Goal: Book appointment/travel/reservation

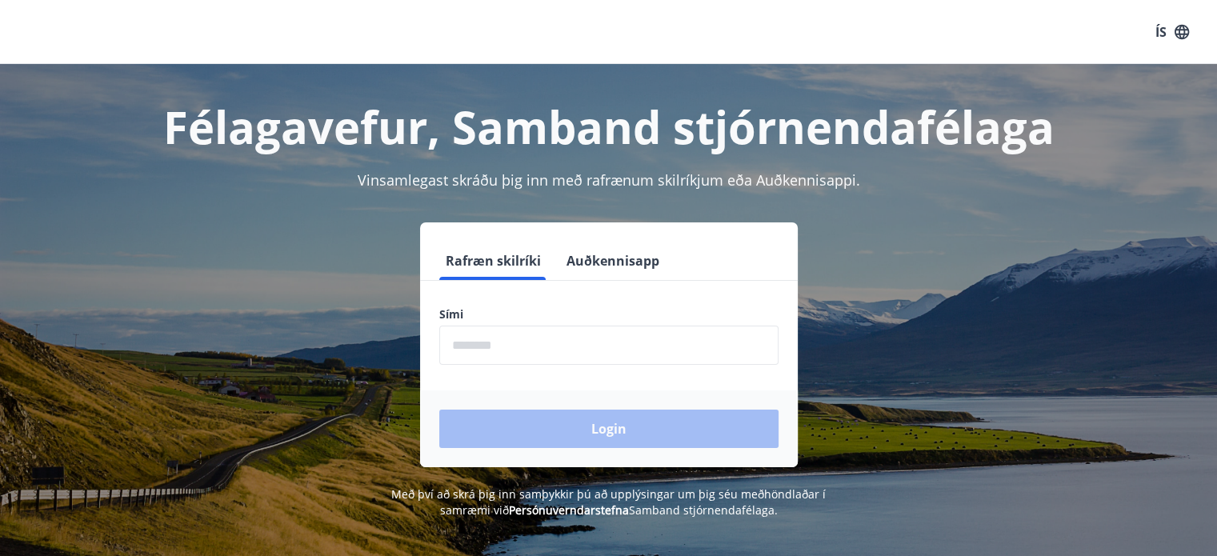
click at [647, 341] on input "phone" at bounding box center [608, 345] width 339 height 39
type input "********"
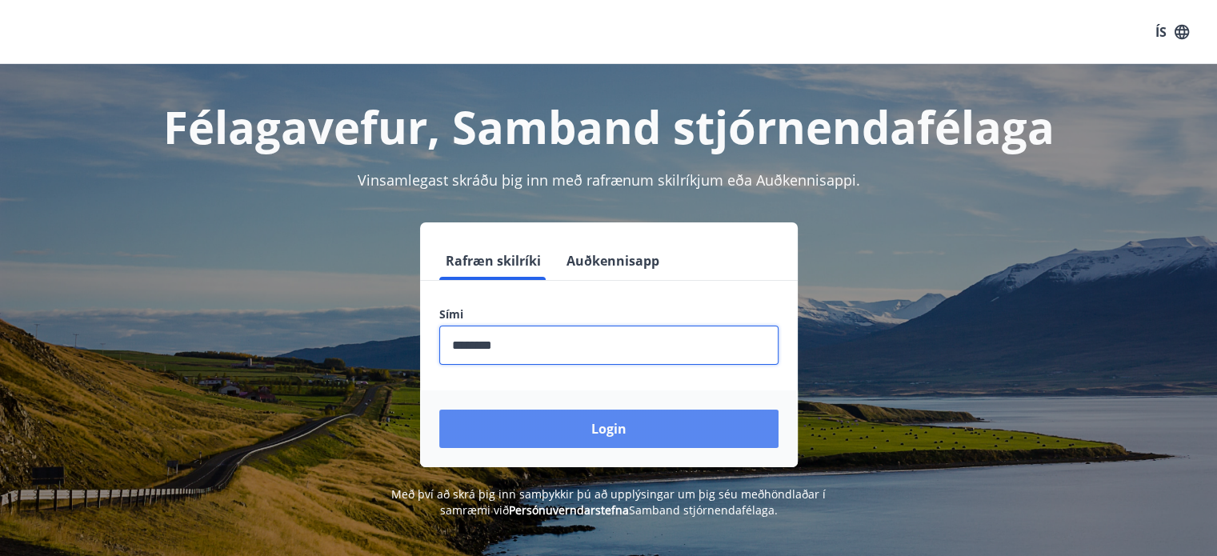
click at [640, 438] on button "Login" at bounding box center [608, 429] width 339 height 38
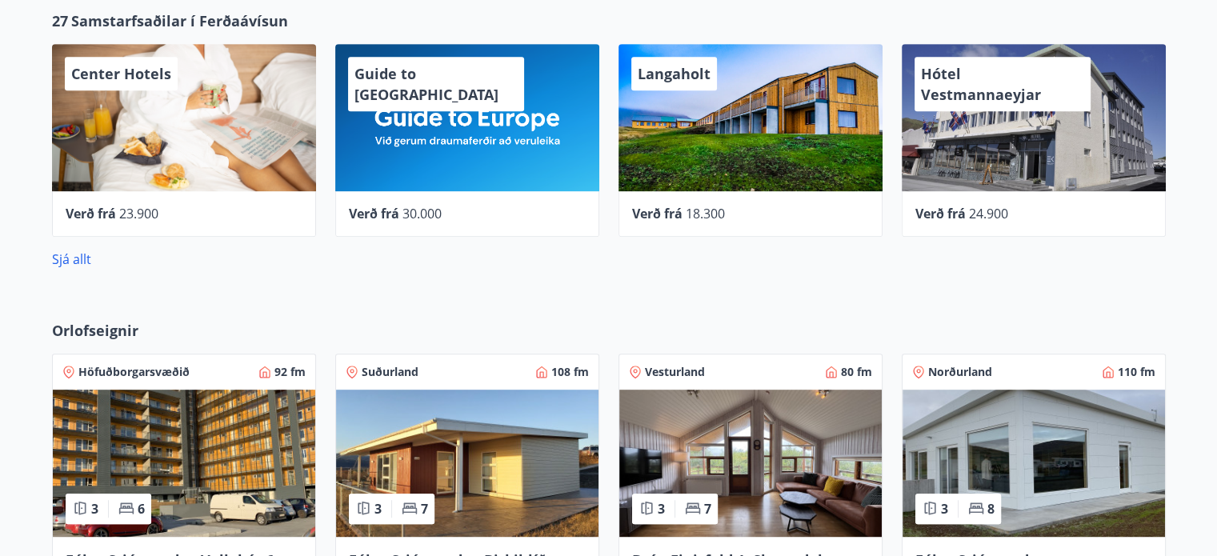
scroll to position [800, 0]
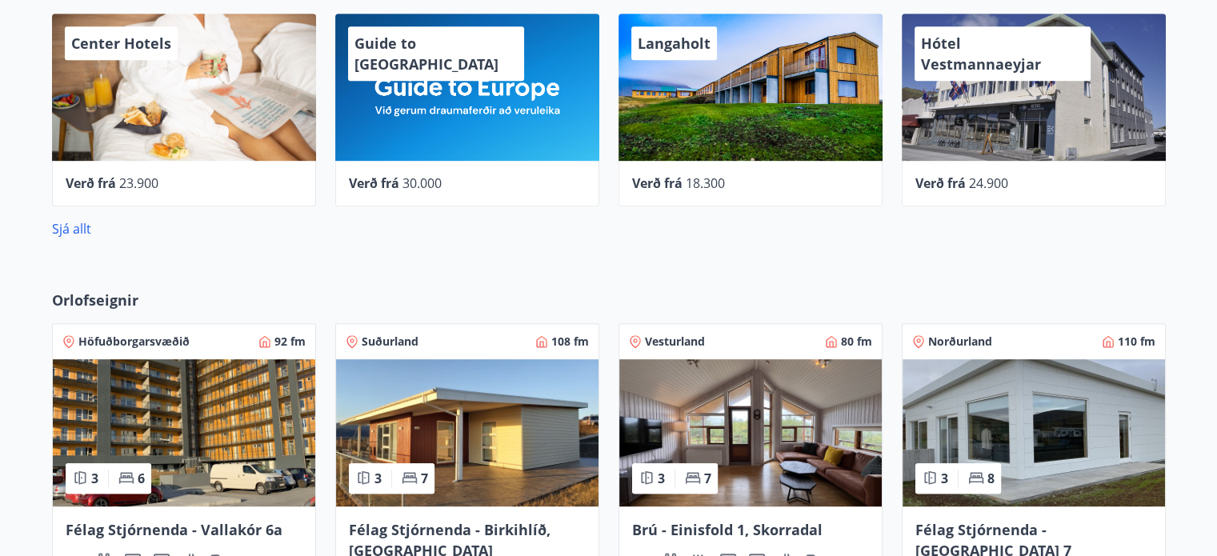
click at [1072, 459] on img at bounding box center [1034, 432] width 263 height 147
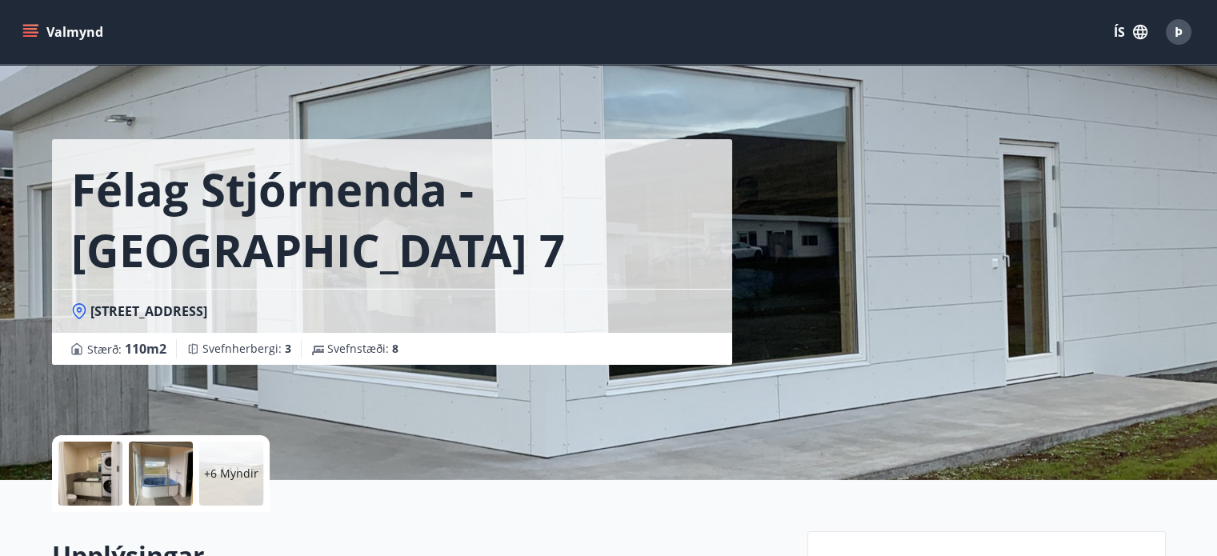
click at [27, 22] on button "Valmynd" at bounding box center [64, 32] width 90 height 29
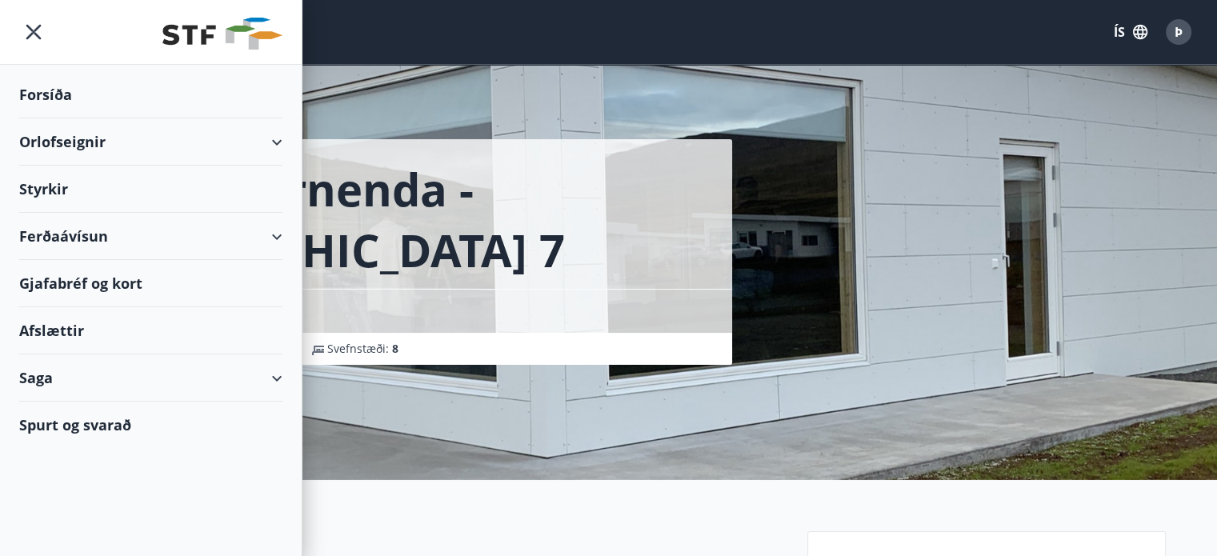
click at [226, 140] on div "Orlofseignir" at bounding box center [150, 141] width 263 height 47
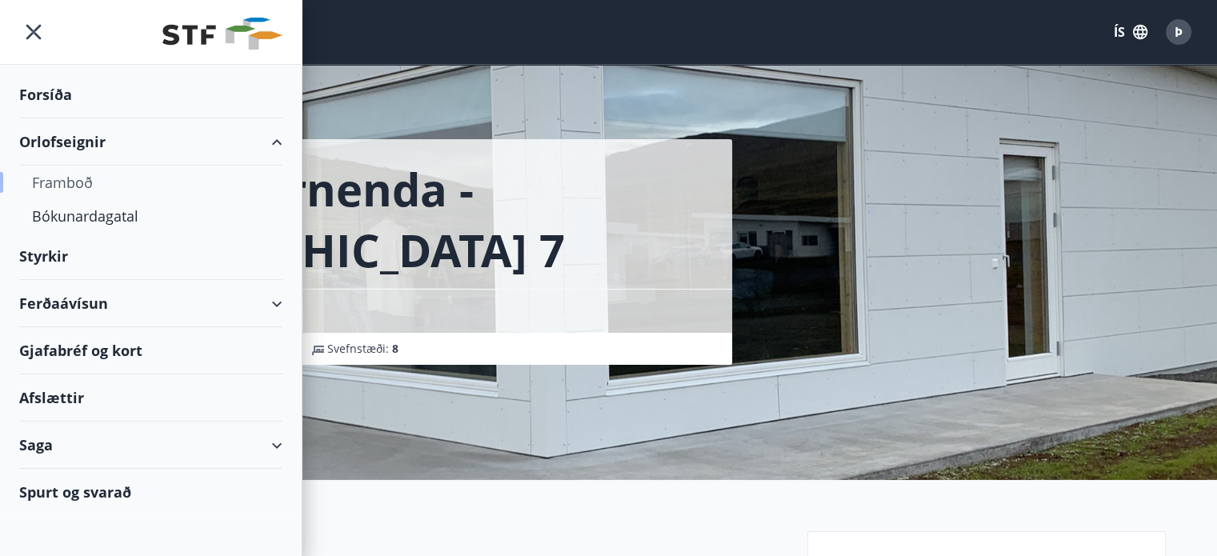
click at [80, 186] on div "Framboð" at bounding box center [151, 183] width 238 height 34
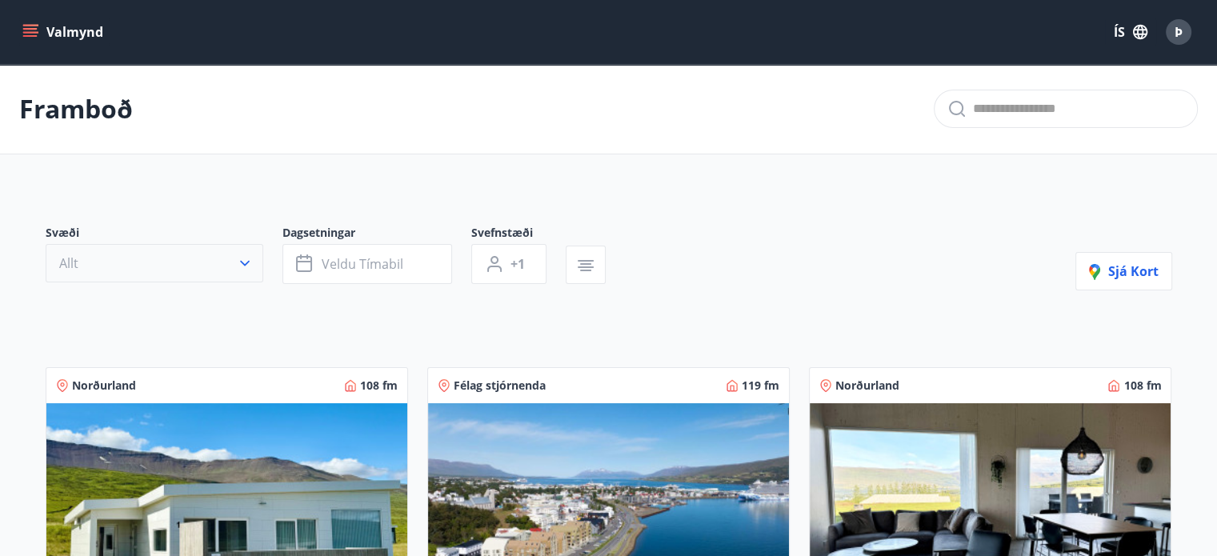
click at [250, 259] on icon "button" at bounding box center [245, 263] width 16 height 16
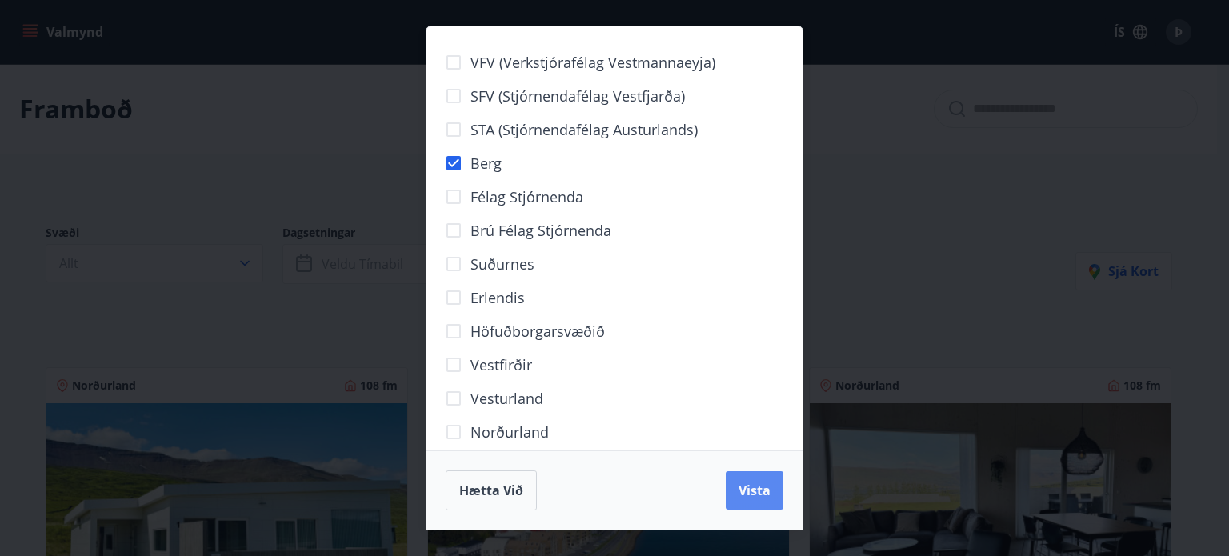
click at [762, 489] on span "Vista" at bounding box center [755, 491] width 32 height 18
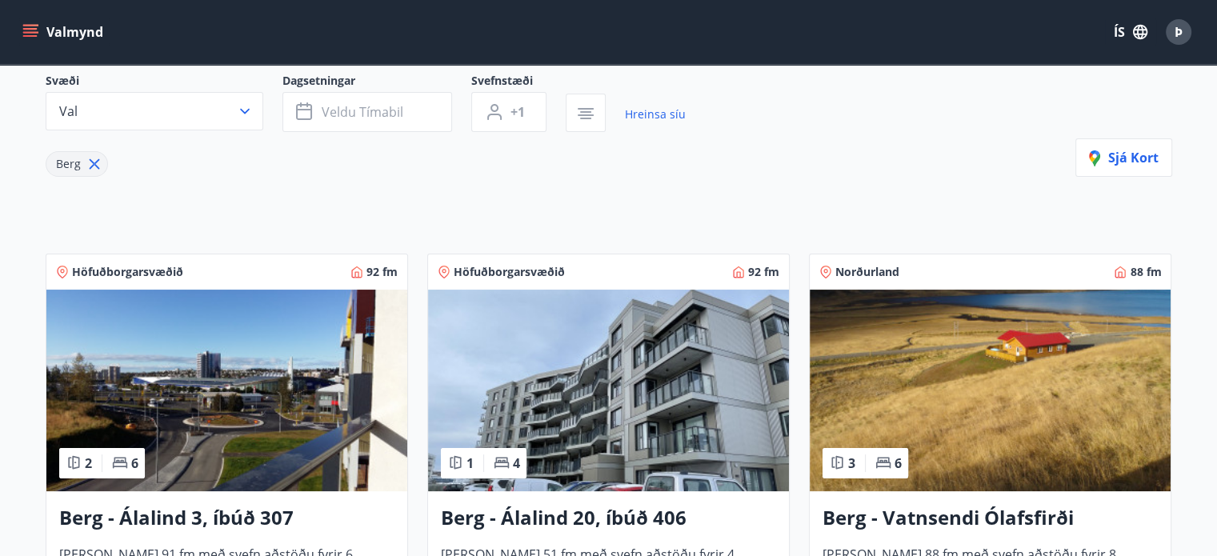
scroll to position [400, 0]
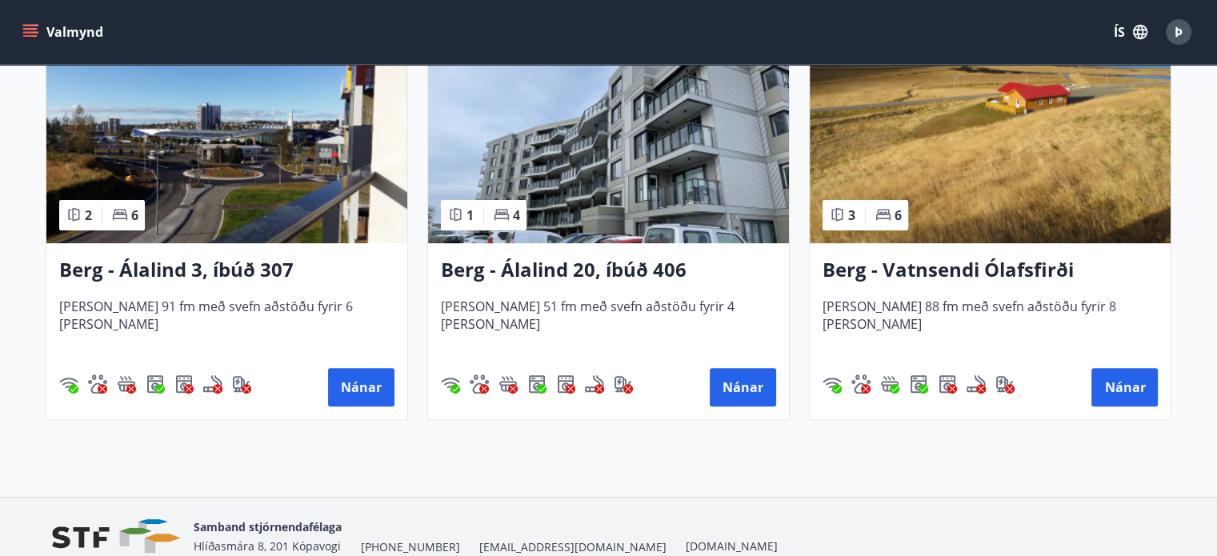
click at [1092, 121] on img at bounding box center [990, 143] width 361 height 202
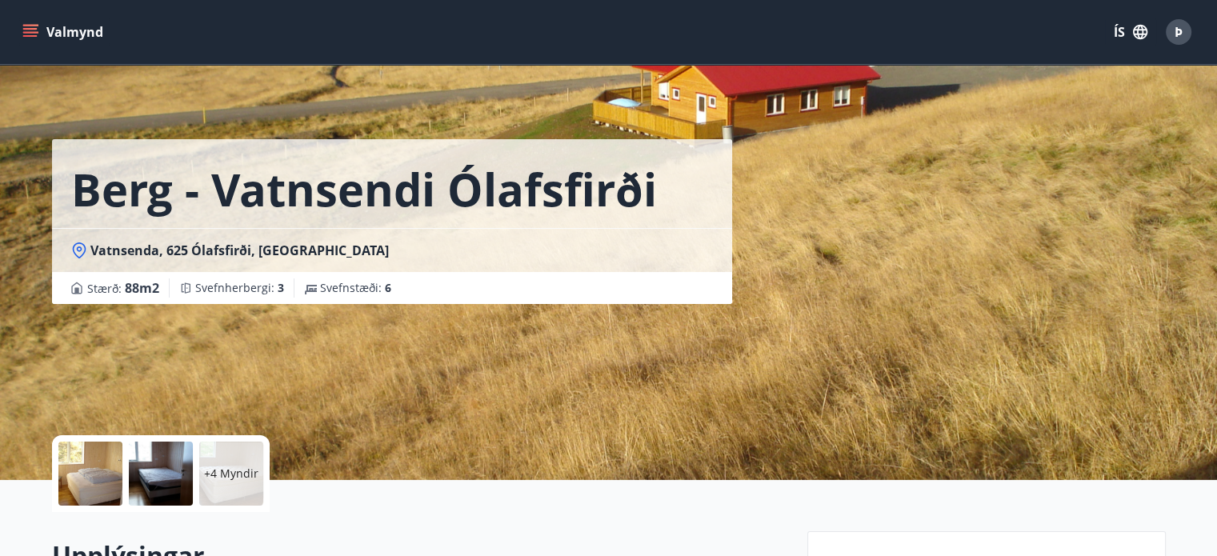
click at [698, 209] on div "Berg - Vatnsendi Ólafsfirði" at bounding box center [392, 183] width 680 height 89
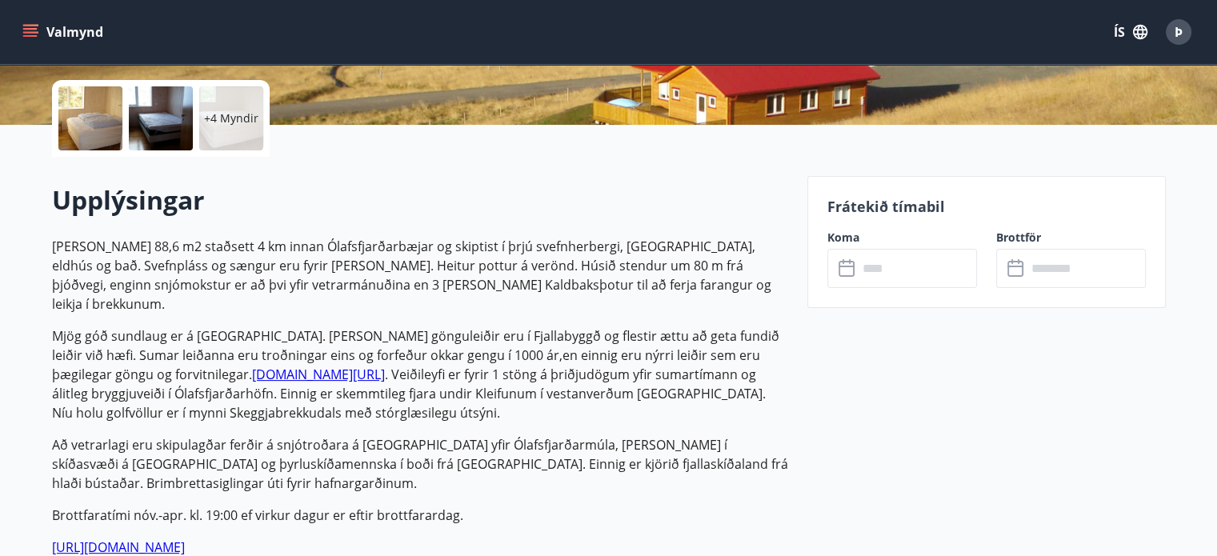
scroll to position [400, 0]
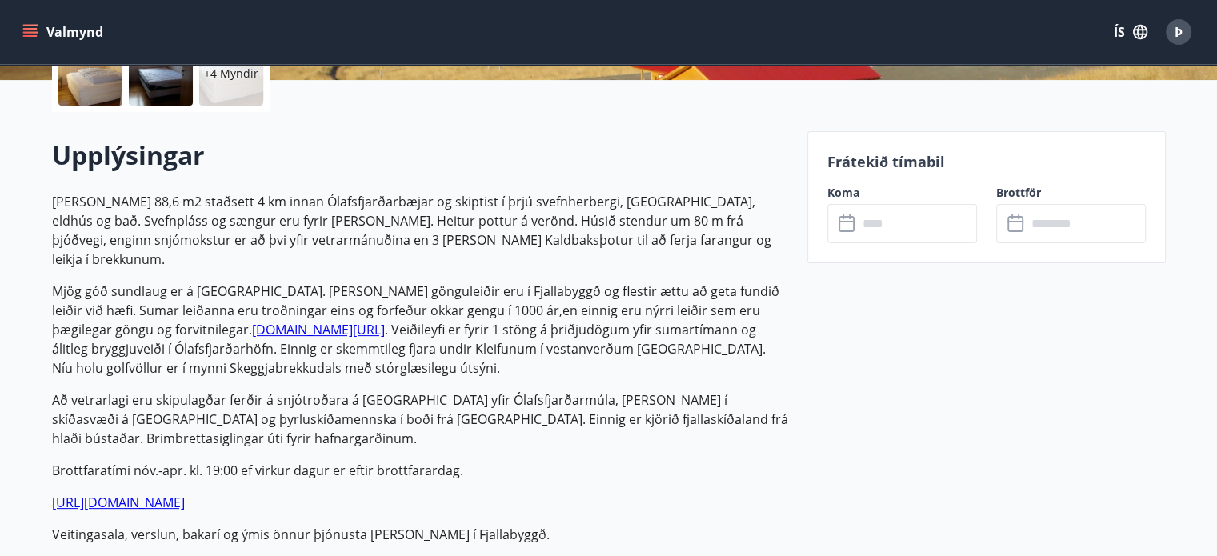
click at [877, 158] on p "Frátekið tímabil" at bounding box center [987, 161] width 319 height 21
click at [1044, 166] on p "Frátekið tímabil" at bounding box center [987, 161] width 319 height 21
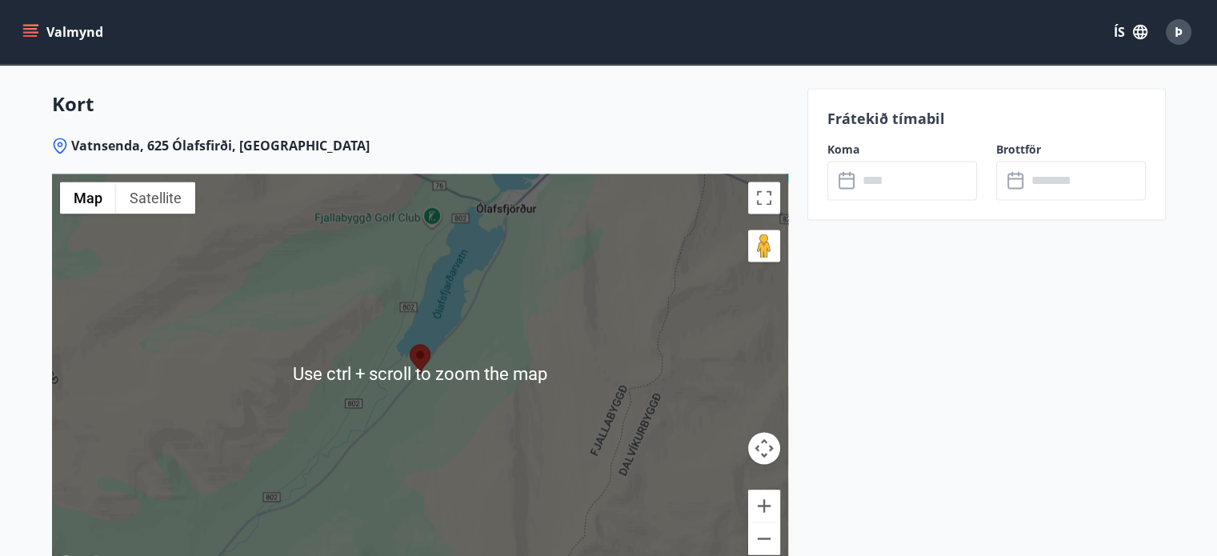
scroll to position [2676, 0]
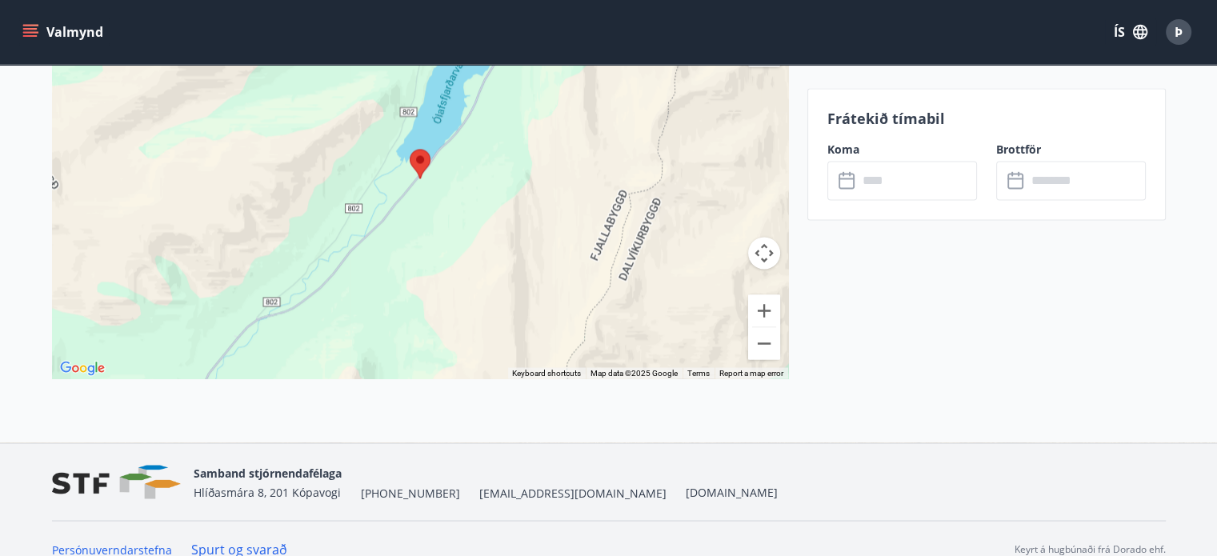
click at [858, 119] on p "Frátekið tímabil" at bounding box center [987, 118] width 319 height 21
click at [846, 182] on icon at bounding box center [848, 180] width 19 height 19
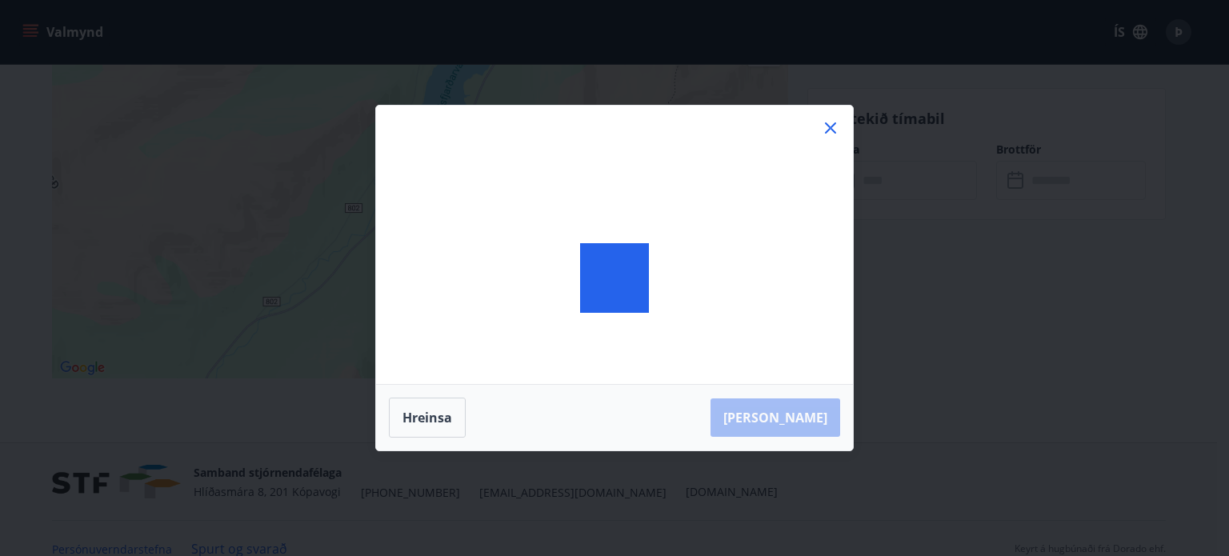
click at [845, 182] on div at bounding box center [614, 278] width 477 height 345
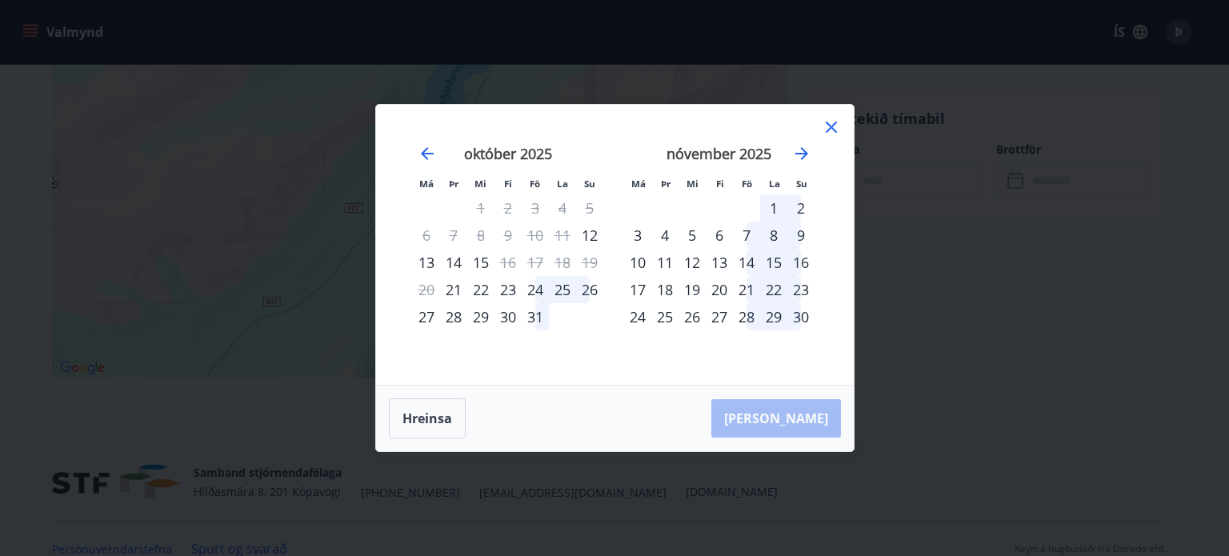
click at [531, 312] on div "31" at bounding box center [535, 316] width 27 height 27
click at [773, 204] on div "1" at bounding box center [773, 207] width 27 height 27
click at [415, 421] on button "Hreinsa" at bounding box center [427, 419] width 77 height 40
click at [776, 202] on div "1" at bounding box center [773, 207] width 27 height 27
click at [541, 319] on div "31" at bounding box center [535, 316] width 27 height 27
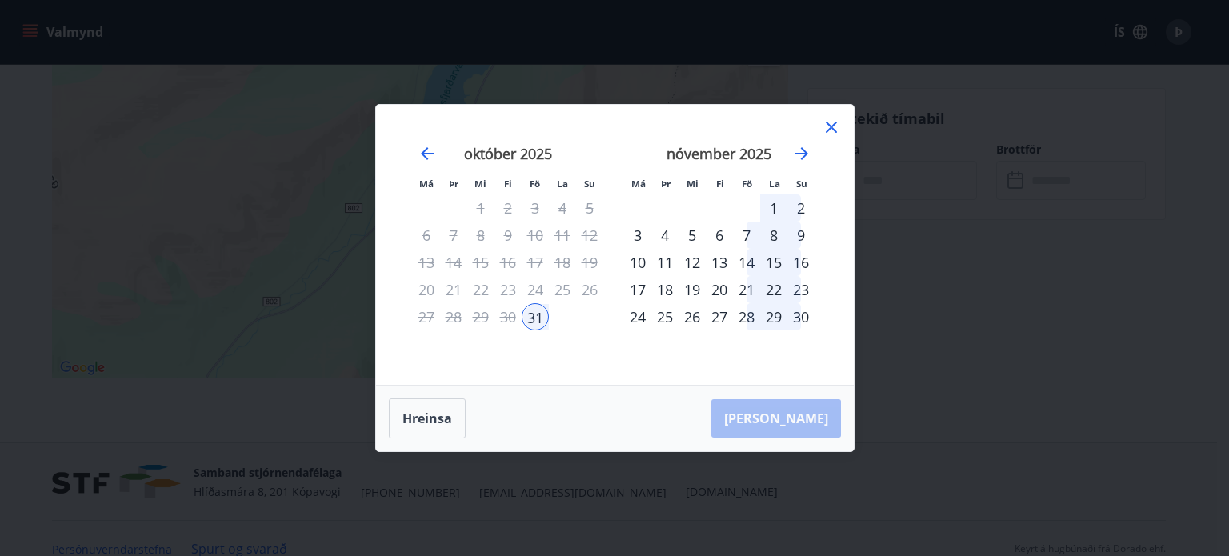
click at [775, 206] on div "1" at bounding box center [773, 207] width 27 height 27
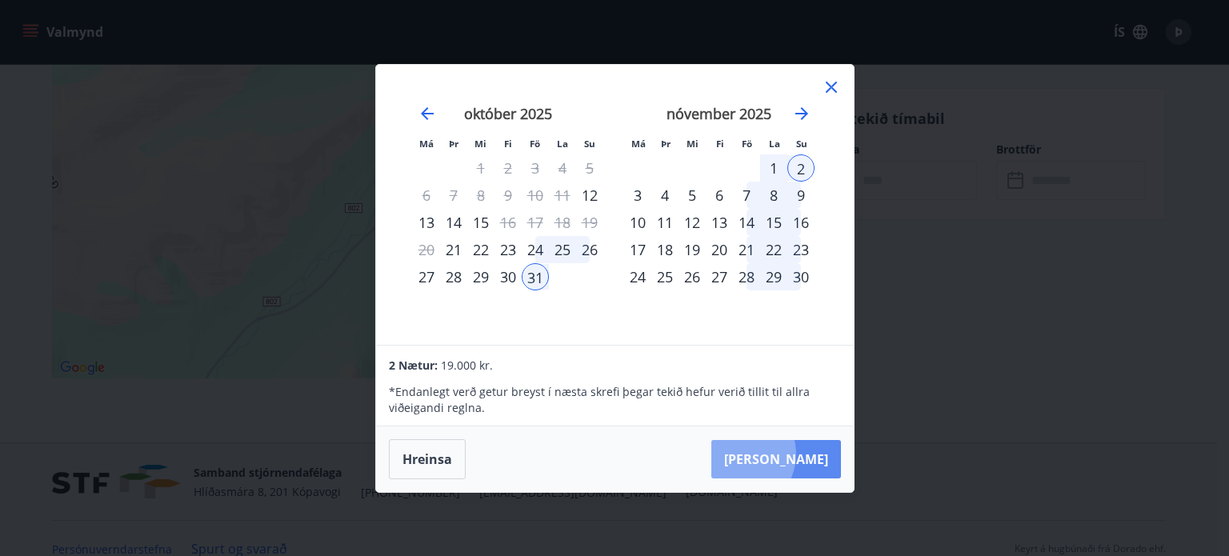
click at [787, 455] on button "Taka Frá" at bounding box center [777, 459] width 130 height 38
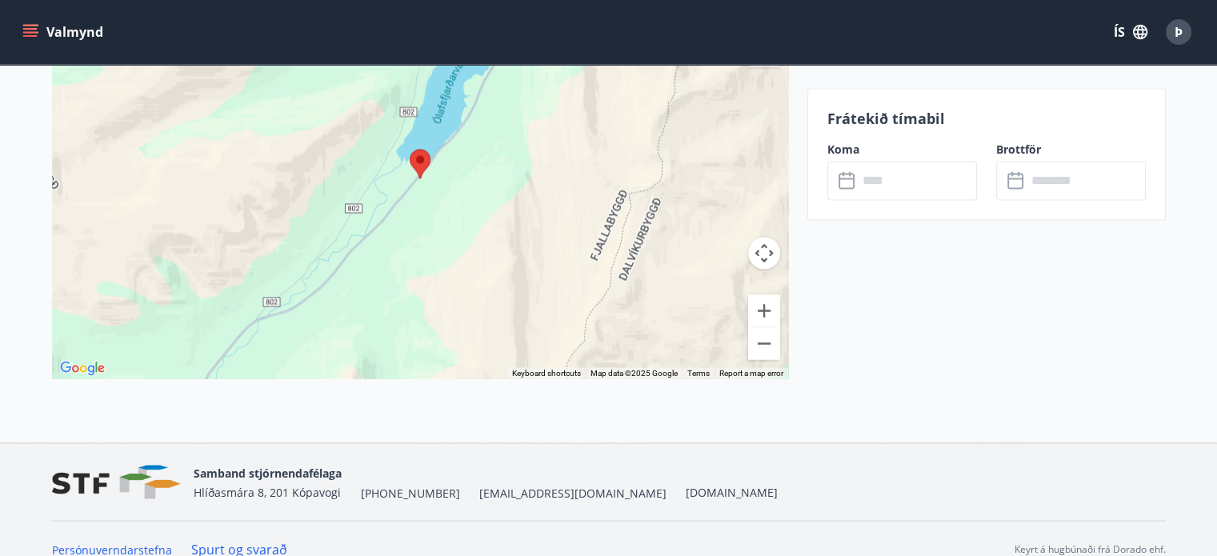
type input "******"
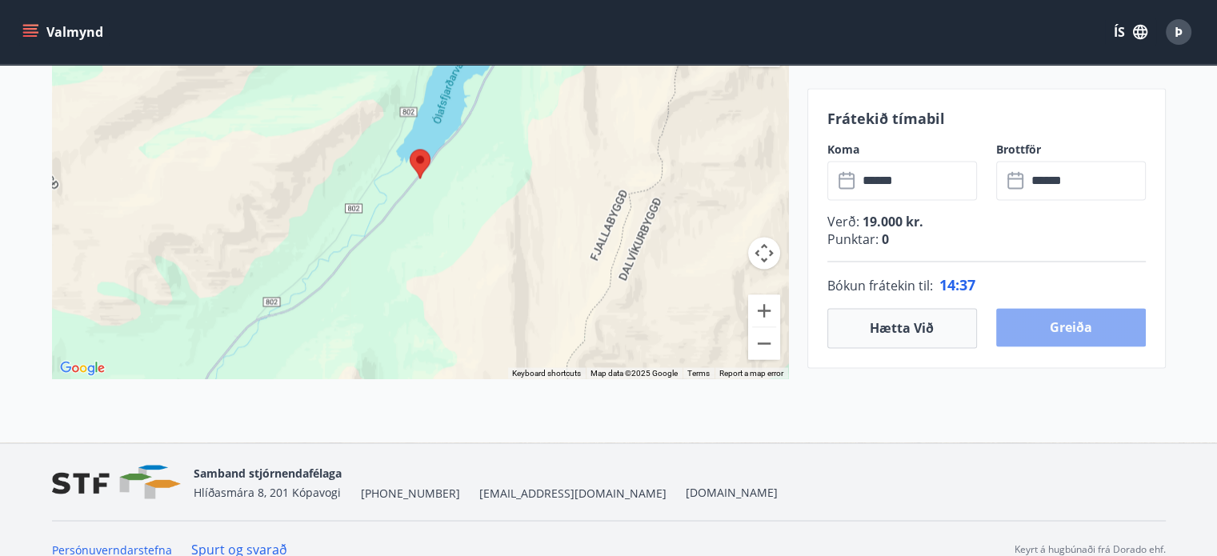
click at [1081, 324] on button "Greiða" at bounding box center [1071, 327] width 150 height 38
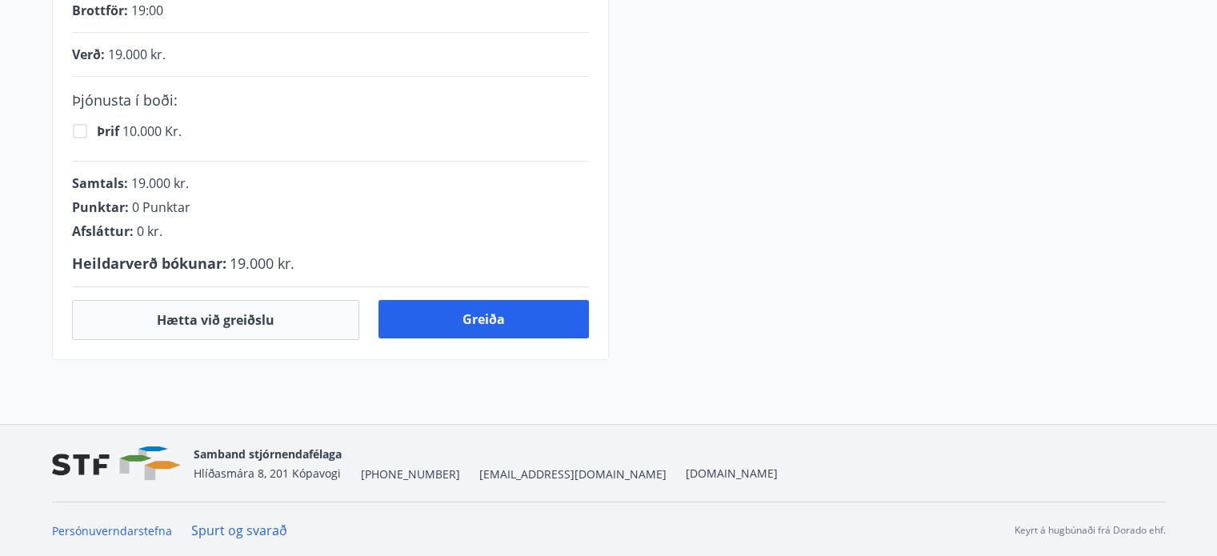
scroll to position [586, 0]
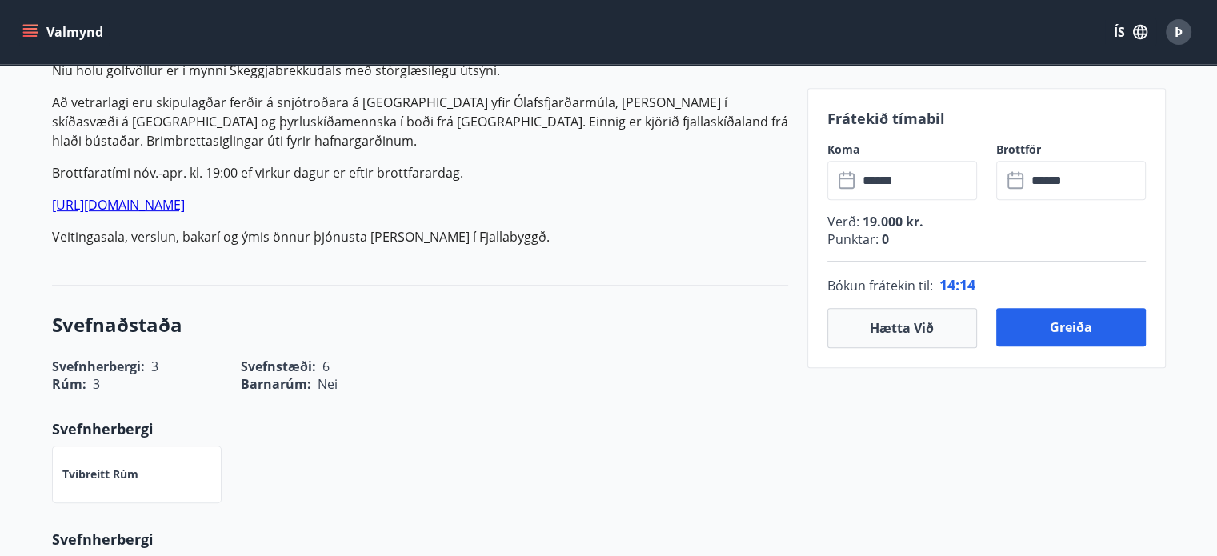
scroll to position [880, 0]
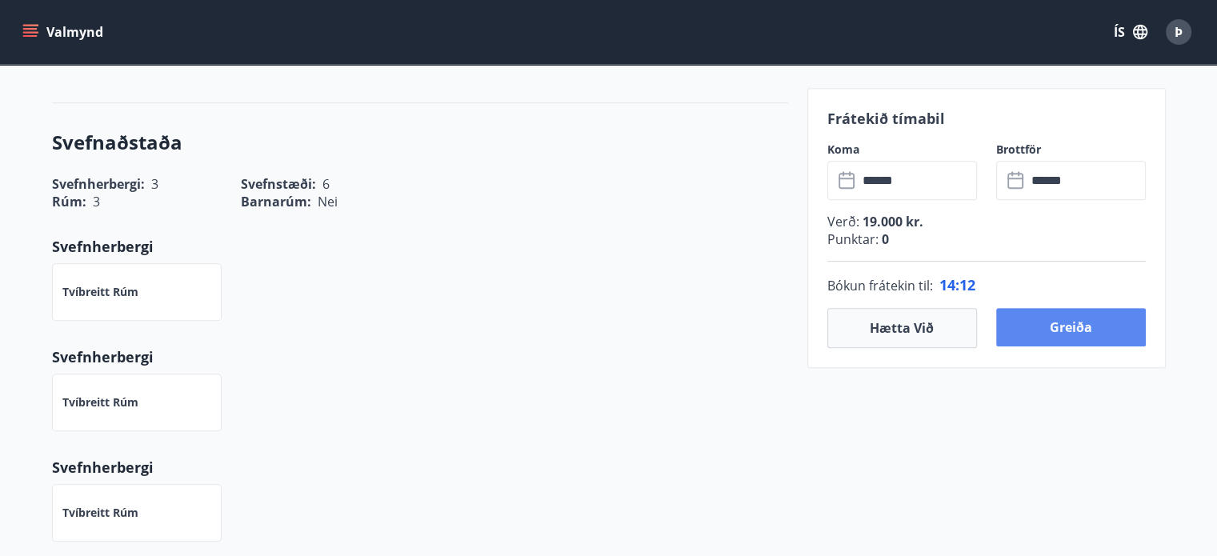
click at [1067, 327] on button "Greiða" at bounding box center [1071, 327] width 150 height 38
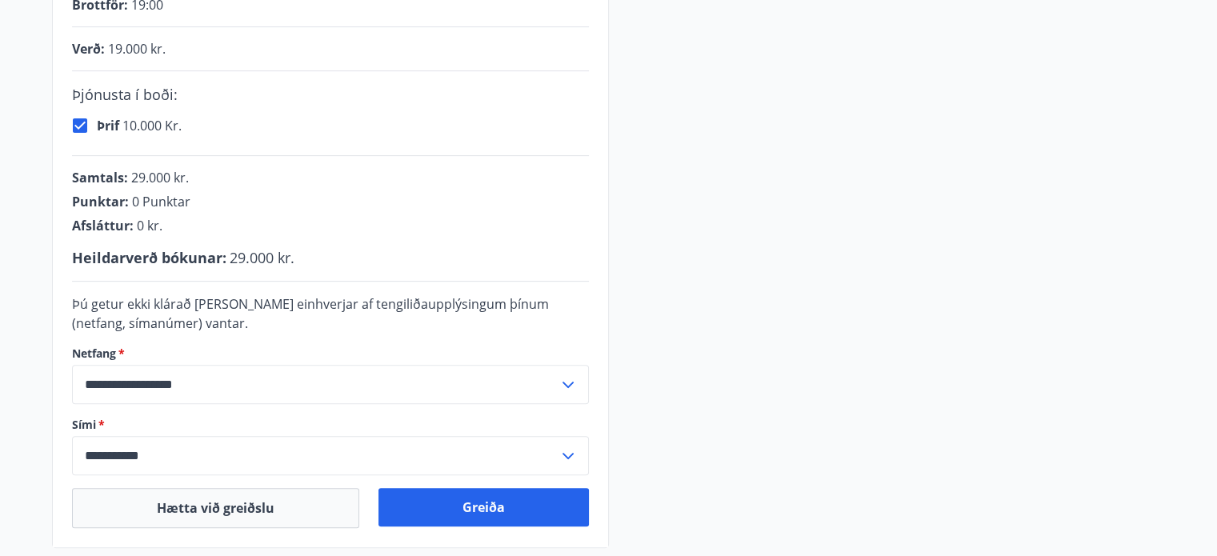
scroll to position [586, 0]
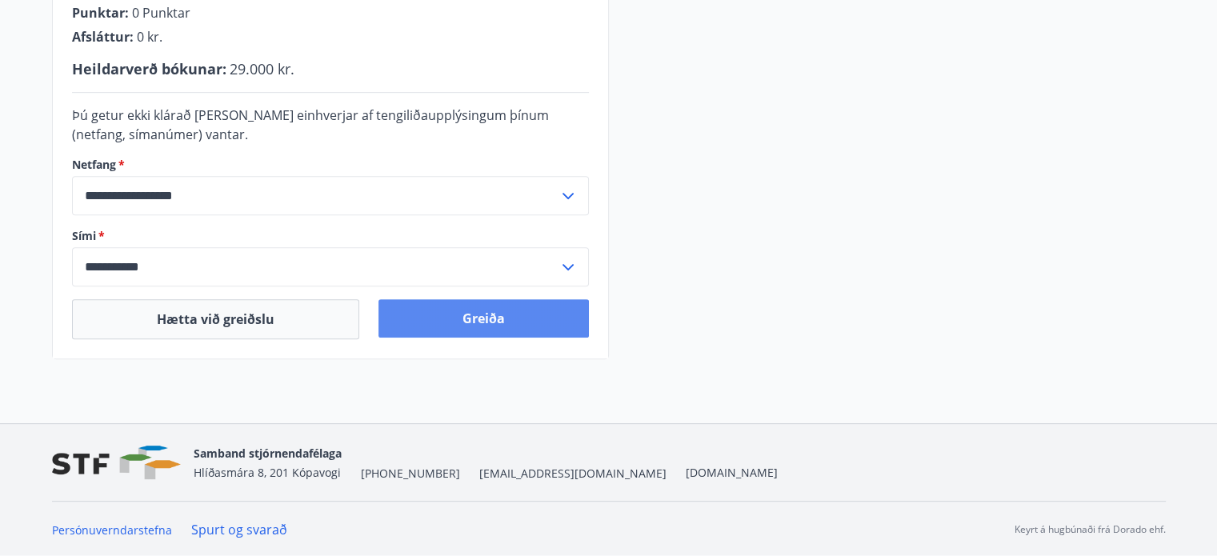
click at [477, 325] on button "Greiða" at bounding box center [484, 318] width 210 height 38
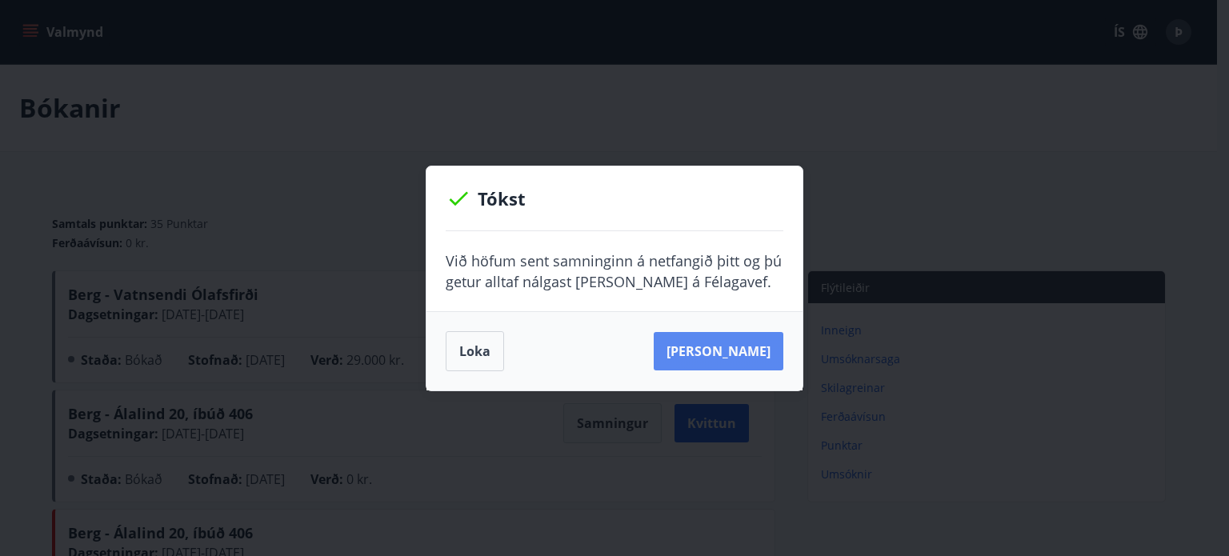
click at [745, 361] on button "[PERSON_NAME]" at bounding box center [719, 351] width 130 height 38
click at [749, 343] on button "[PERSON_NAME]" at bounding box center [719, 351] width 130 height 38
click at [466, 351] on button "Loka" at bounding box center [475, 351] width 58 height 40
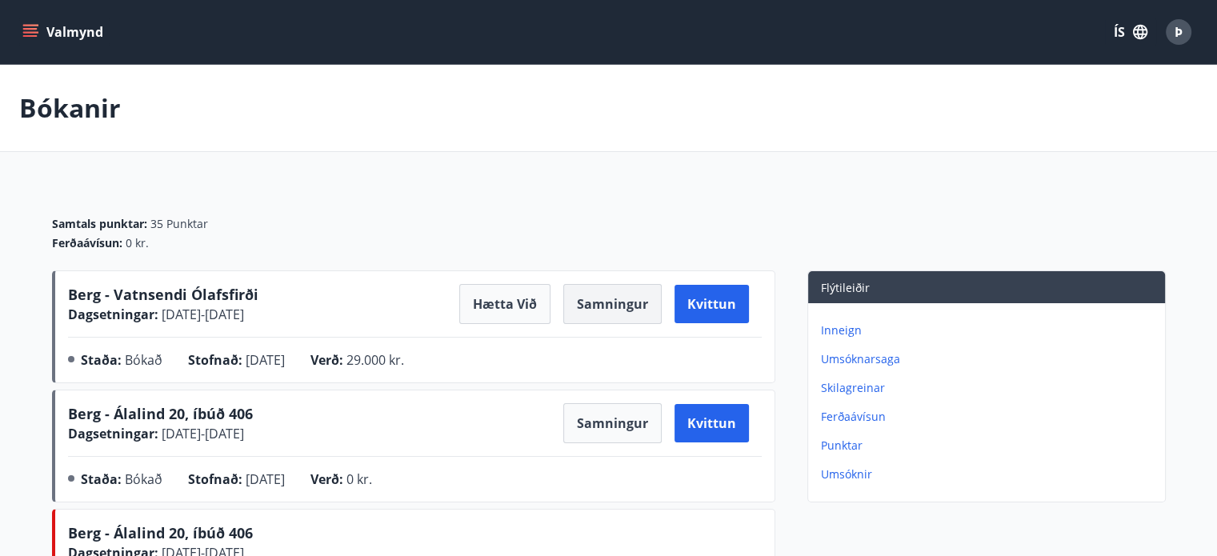
click at [621, 299] on button "Samningur" at bounding box center [612, 304] width 98 height 40
click at [33, 28] on icon "menu" at bounding box center [30, 29] width 14 height 2
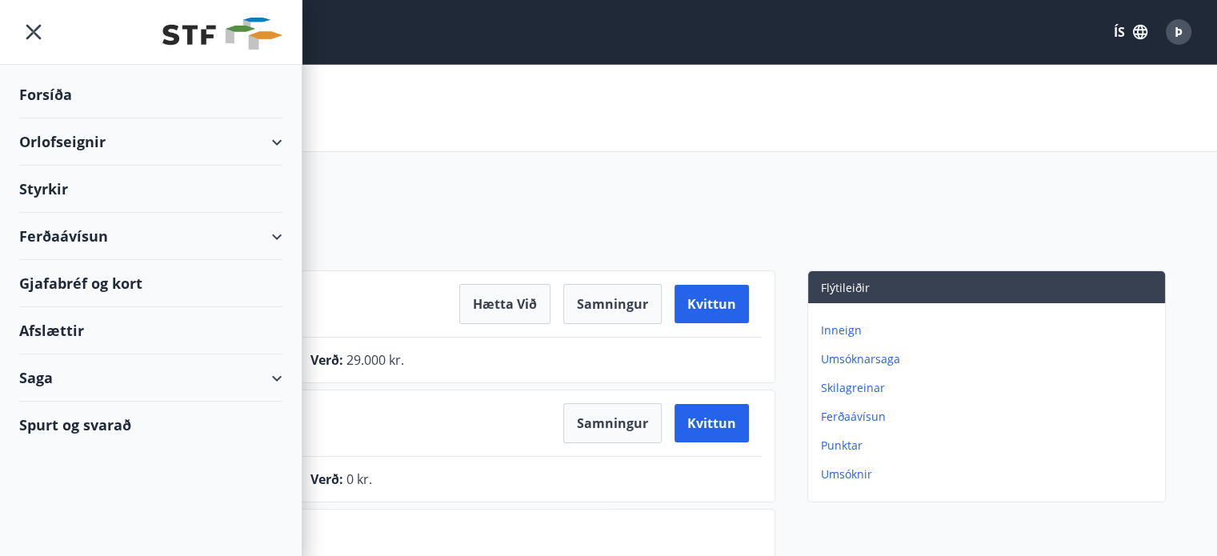
click at [32, 377] on div "Saga" at bounding box center [150, 378] width 263 height 47
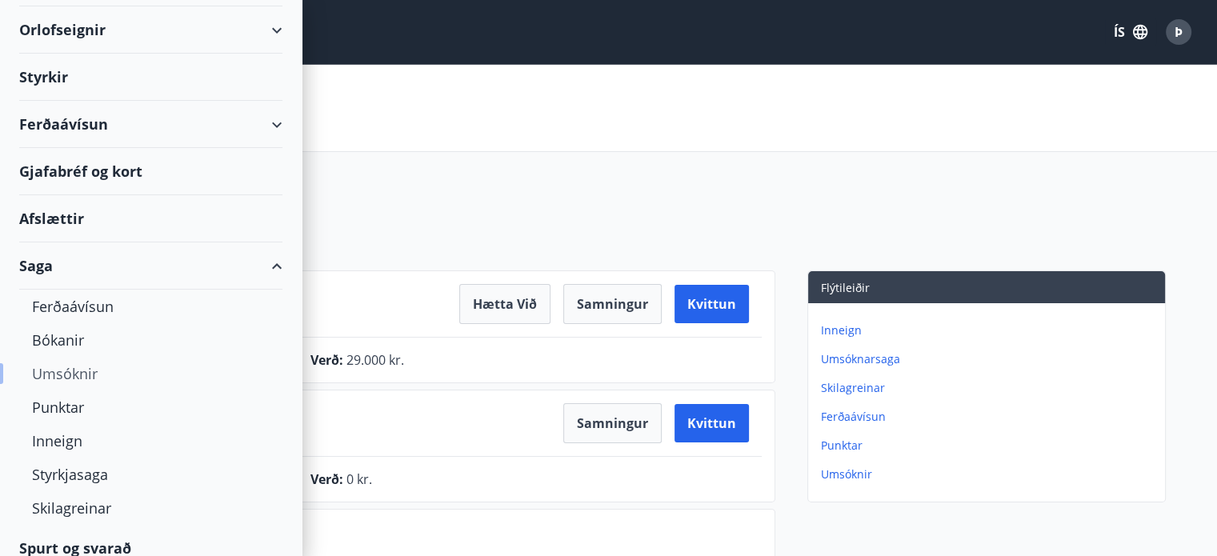
scroll to position [126, 0]
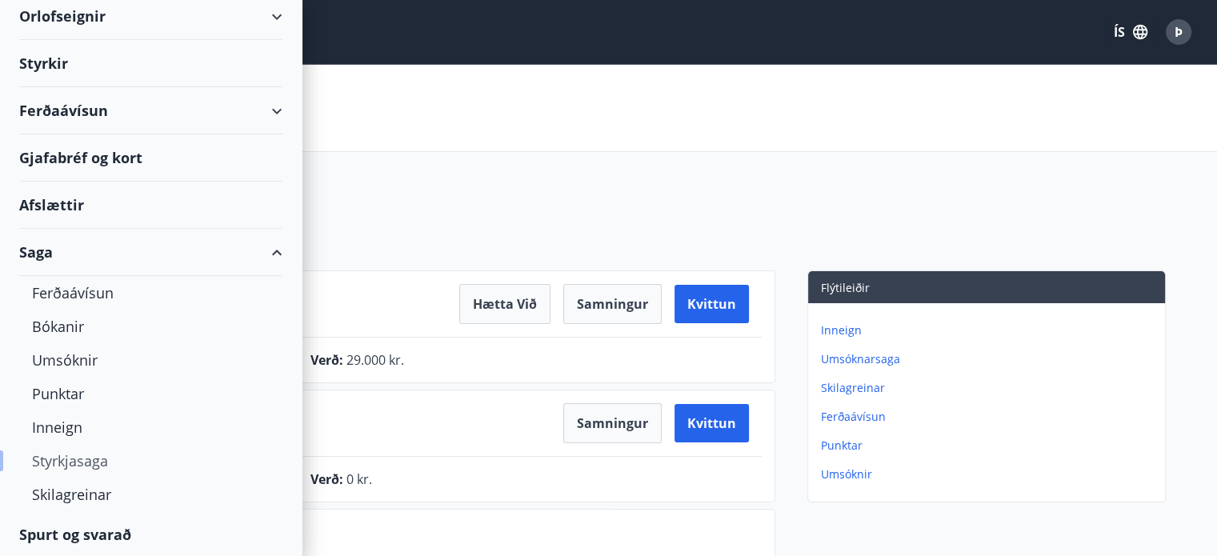
click at [105, 454] on div "Styrkjasaga" at bounding box center [151, 461] width 238 height 34
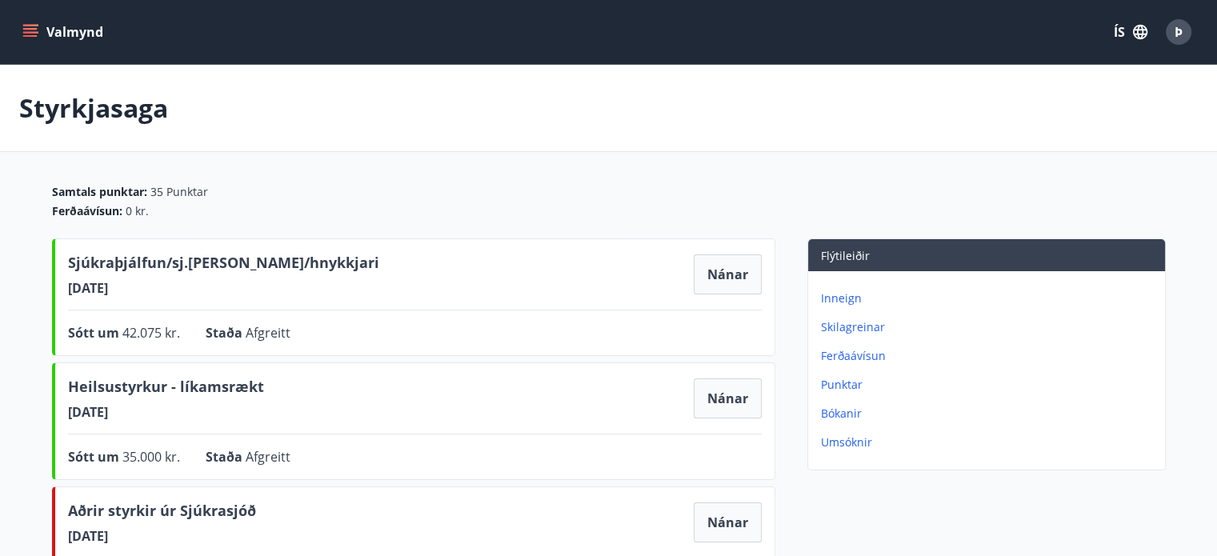
click at [877, 355] on p "Ferðaávísun" at bounding box center [990, 356] width 338 height 16
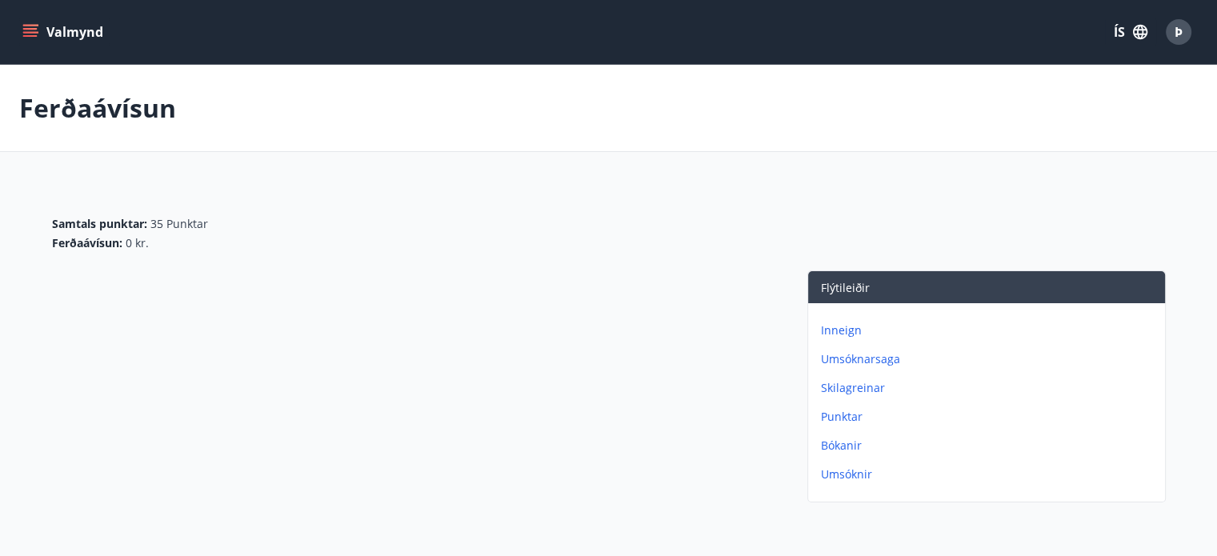
click at [845, 472] on p "Umsóknir" at bounding box center [990, 475] width 338 height 16
click at [71, 31] on button "Valmynd" at bounding box center [64, 32] width 90 height 29
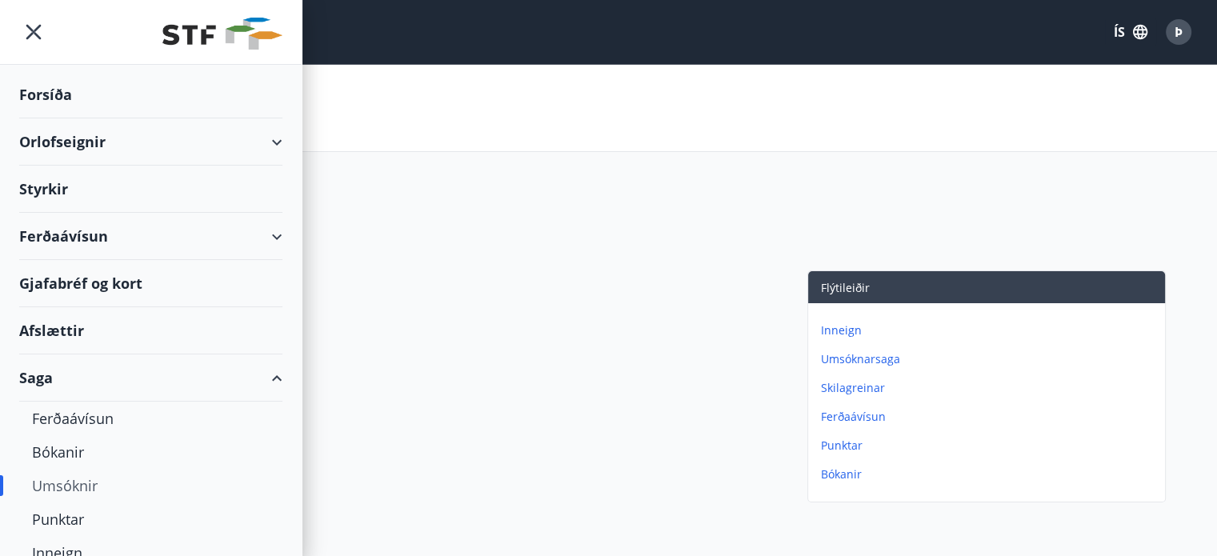
click at [64, 230] on div "Ferðaávísun" at bounding box center [150, 236] width 263 height 47
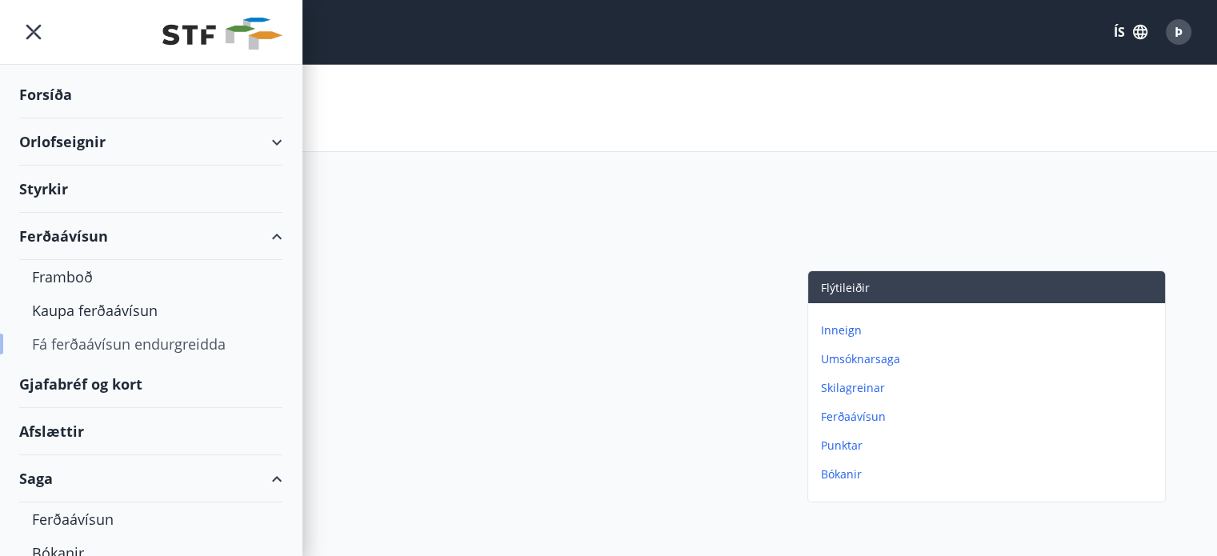
click at [134, 346] on div "Fá ferðaávísun endurgreidda" at bounding box center [151, 344] width 238 height 34
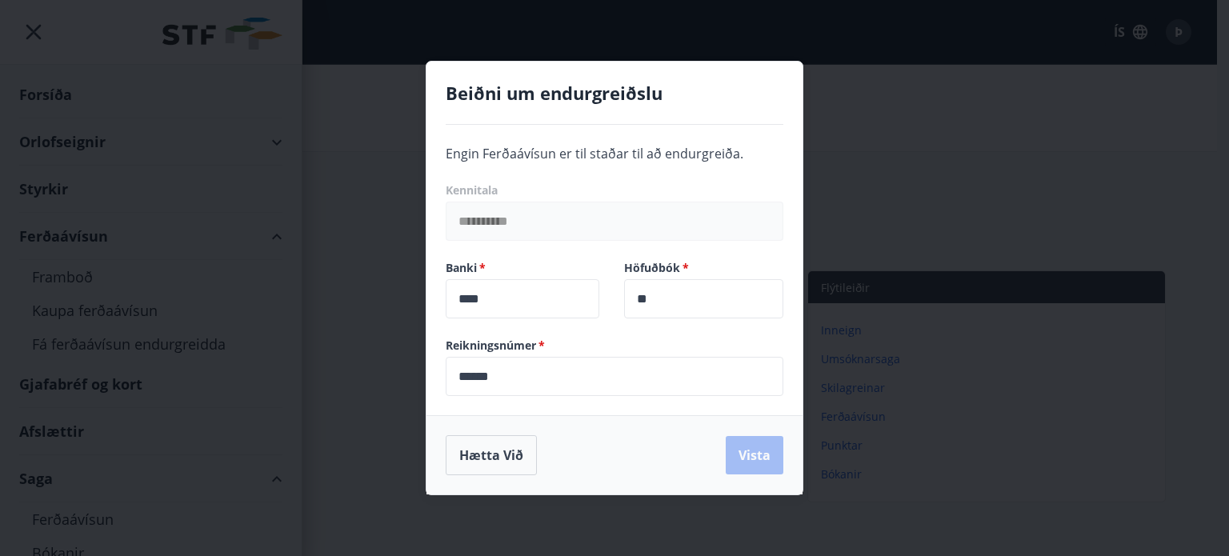
click at [764, 461] on div "Hætta við Vista" at bounding box center [615, 455] width 338 height 40
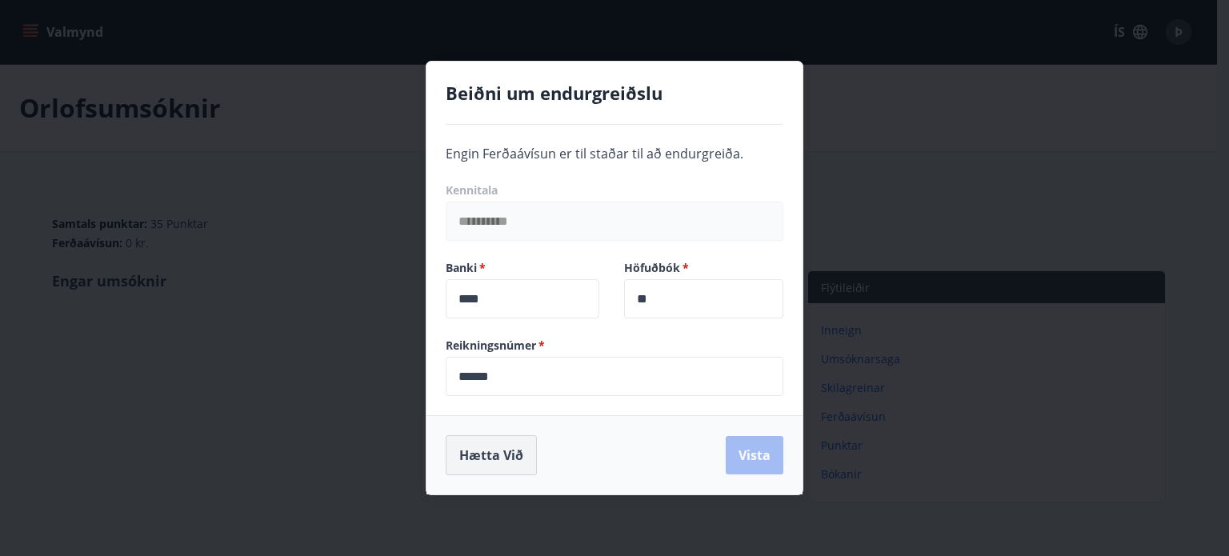
click at [474, 456] on button "Hætta við" at bounding box center [491, 455] width 91 height 40
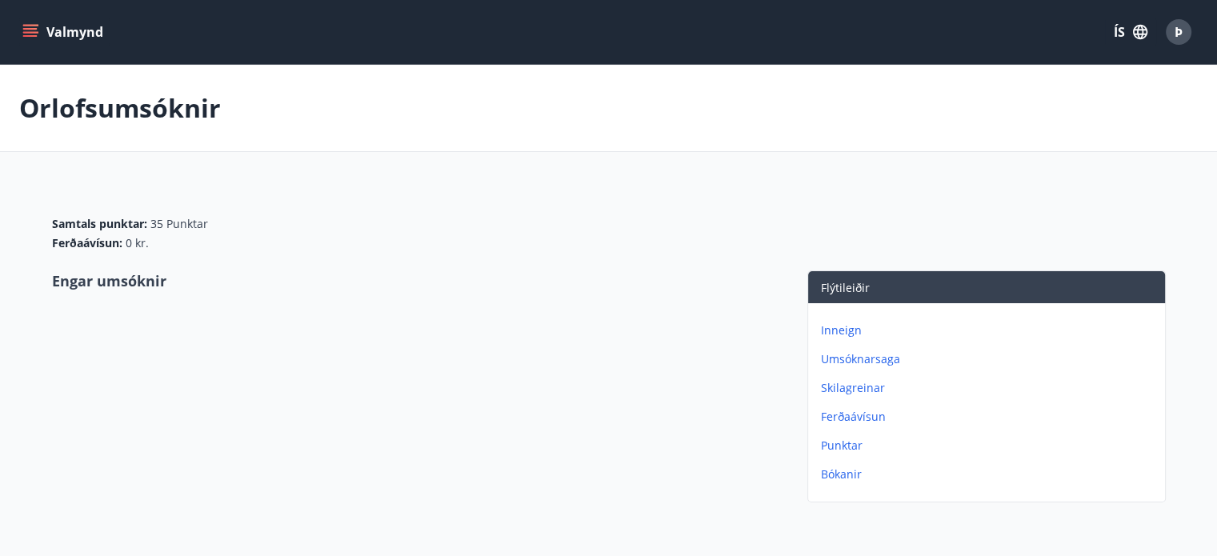
click at [30, 32] on icon "menu" at bounding box center [32, 32] width 18 height 2
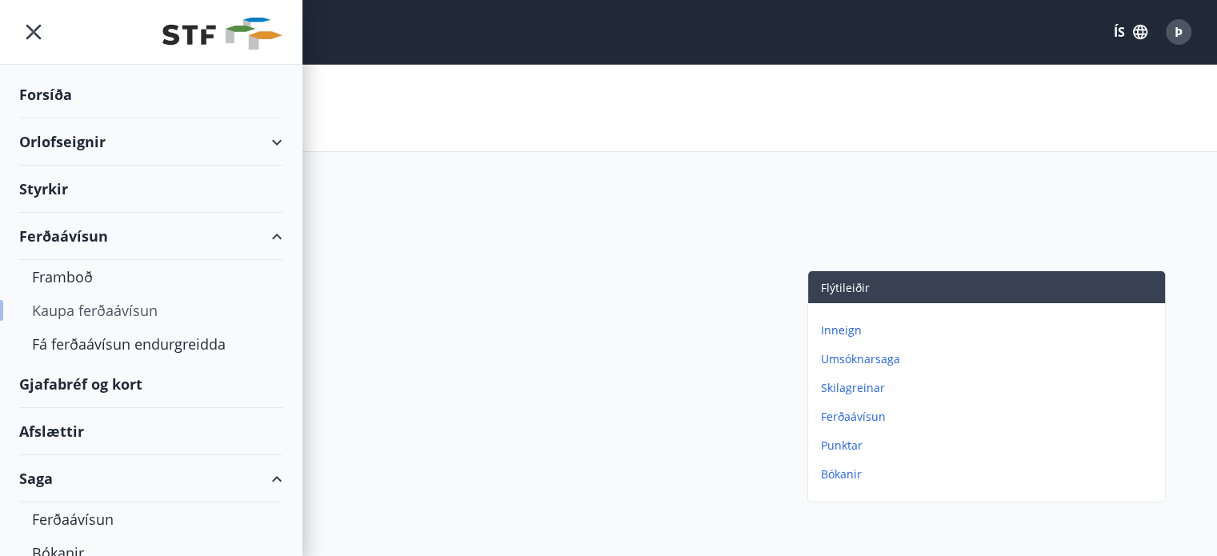
click at [102, 311] on div "Kaupa ferðaávísun" at bounding box center [151, 311] width 238 height 34
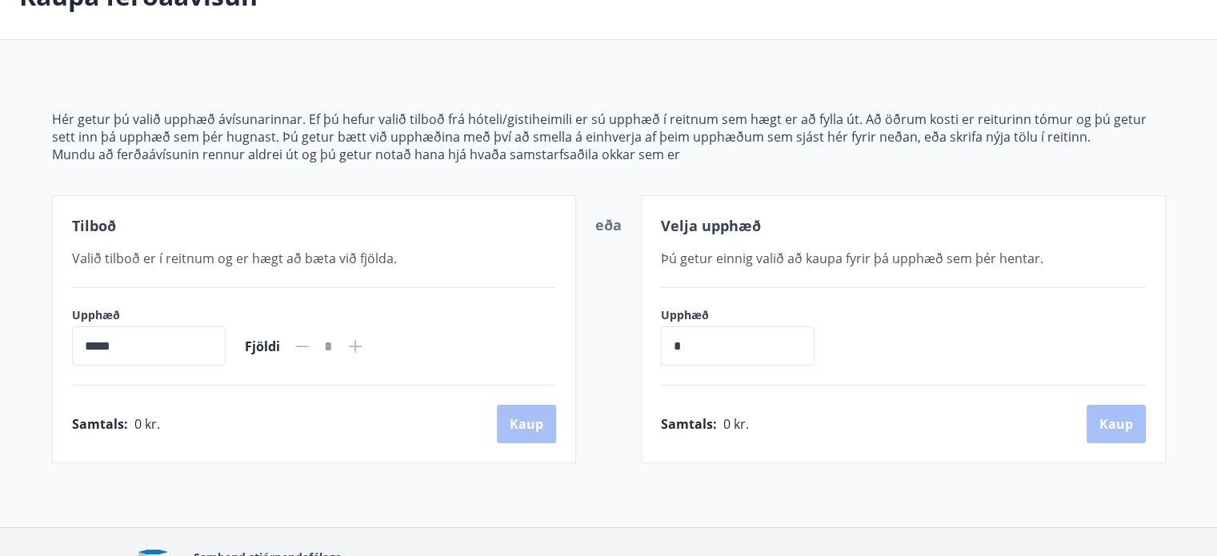
scroll to position [160, 0]
